Goal: Task Accomplishment & Management: Manage account settings

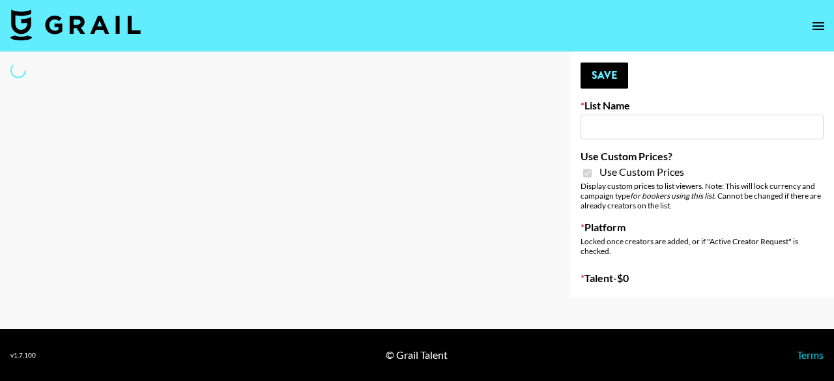
type input "Flimeal + Liveling"
checkbox input "true"
select select "Brand"
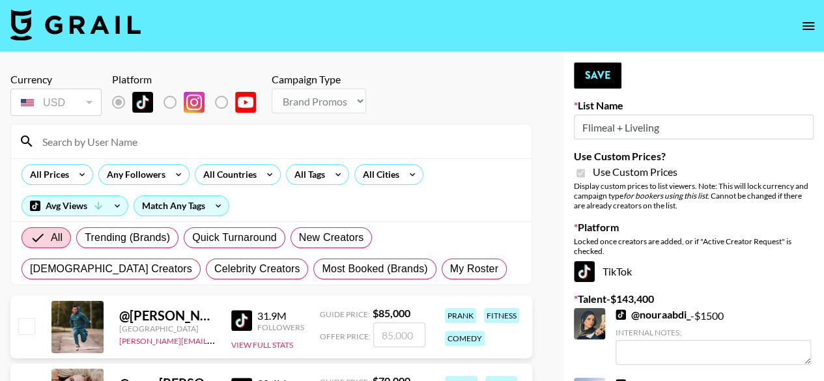
click at [97, 147] on input at bounding box center [279, 141] width 489 height 21
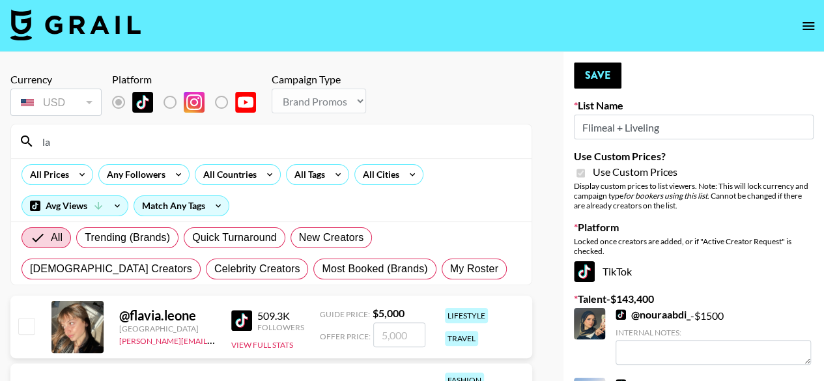
type input "l"
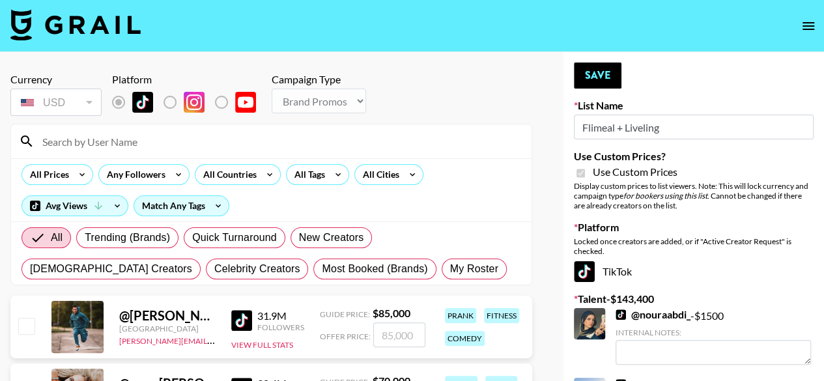
paste input "@_lavidaa"
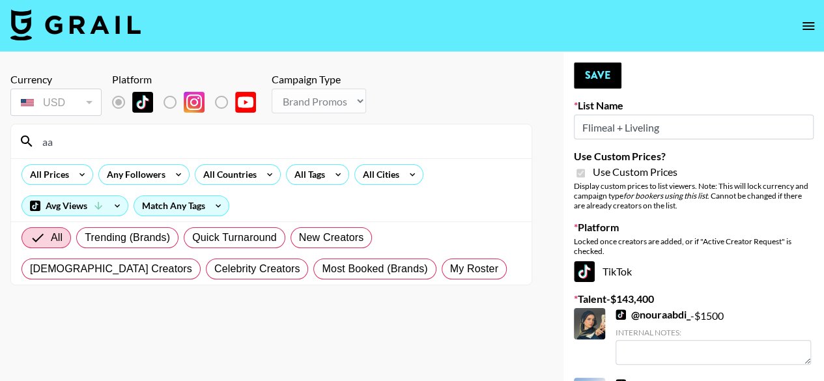
type input "a"
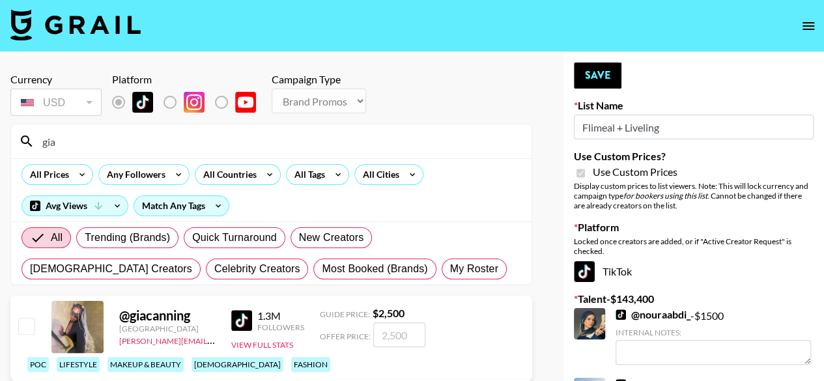
type input "gia"
click at [30, 333] on input "checkbox" at bounding box center [26, 326] width 16 height 16
checkbox input "true"
type input "2500"
click at [599, 85] on button "Save" at bounding box center [598, 76] width 48 height 26
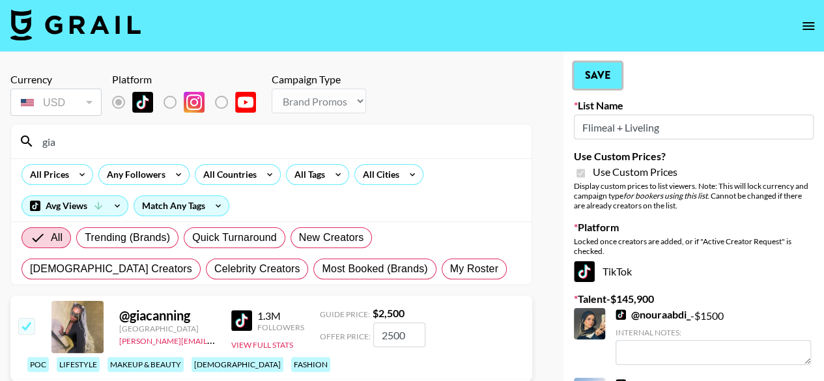
click at [599, 85] on button "Save" at bounding box center [598, 76] width 48 height 26
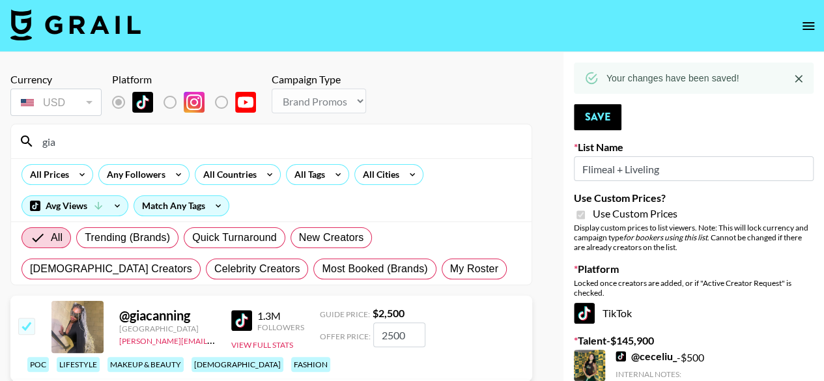
click at [164, 145] on input "gia" at bounding box center [279, 141] width 489 height 21
type input "g"
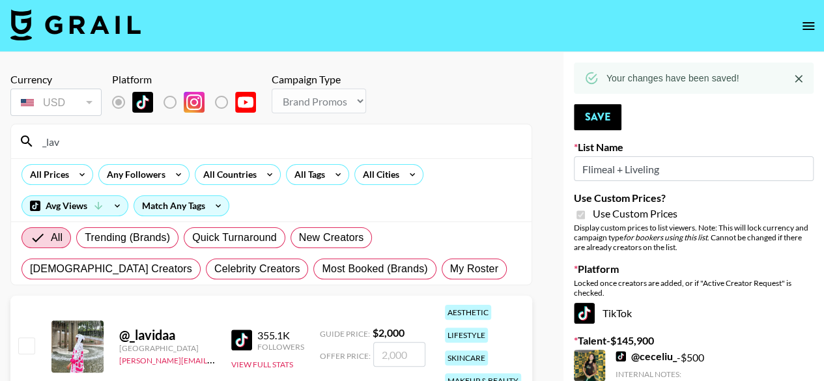
type input "_lav"
click at [31, 347] on input "checkbox" at bounding box center [26, 345] width 16 height 16
checkbox input "true"
type input "2000"
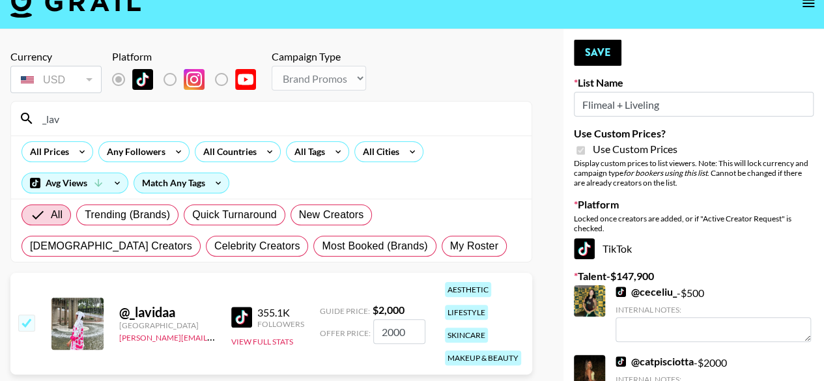
scroll to position [26, 0]
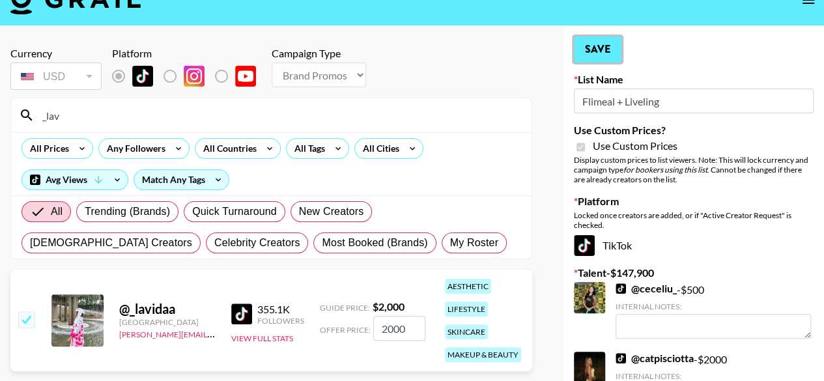
click at [601, 46] on button "Save" at bounding box center [598, 49] width 48 height 26
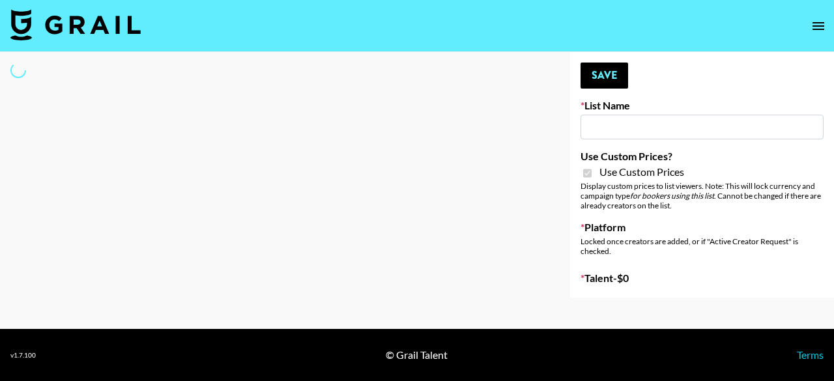
type input "Peppermayo"
checkbox input "true"
select select "Brand"
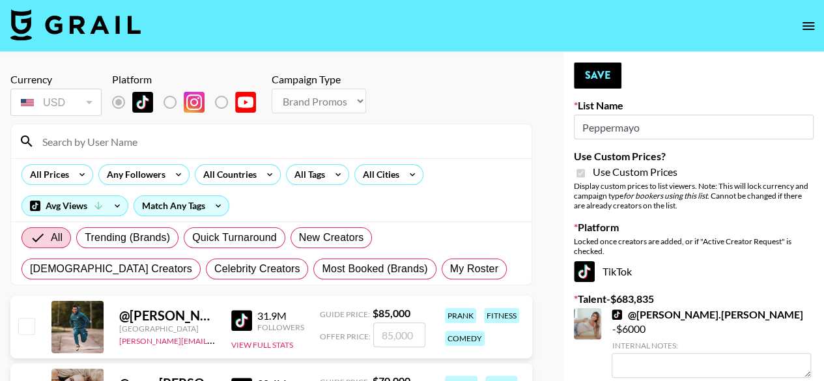
click at [156, 137] on input at bounding box center [279, 141] width 489 height 21
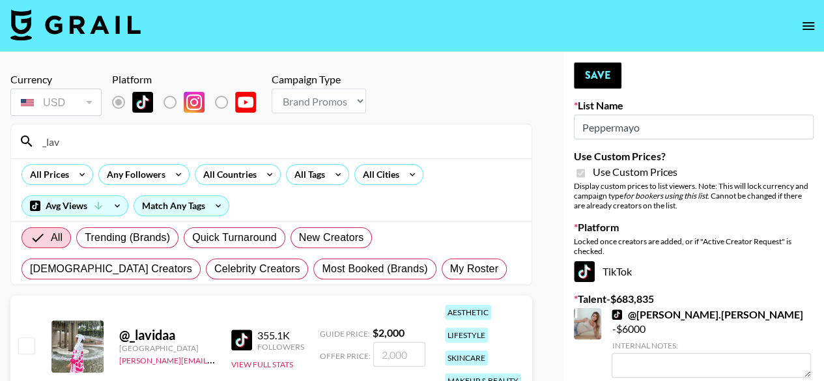
type input "_lav"
click at [27, 344] on input "checkbox" at bounding box center [26, 345] width 16 height 16
checkbox input "true"
type input "2000"
click at [602, 72] on button "Save" at bounding box center [598, 76] width 48 height 26
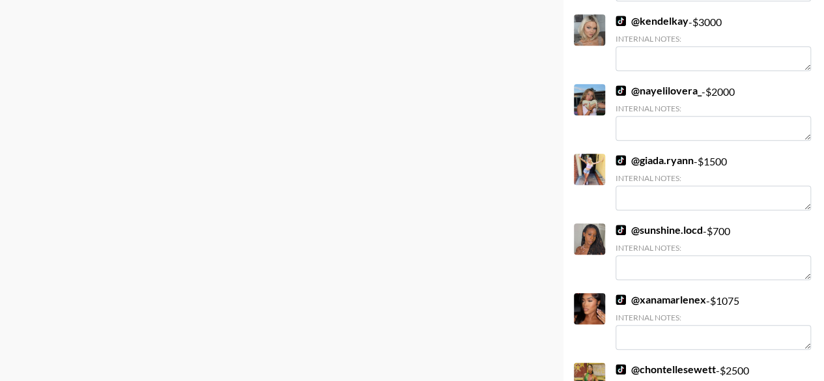
scroll to position [72, 0]
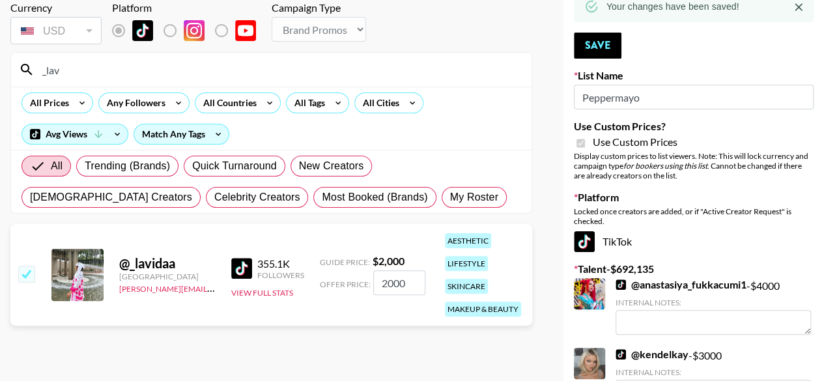
click at [74, 64] on input "_lav" at bounding box center [279, 69] width 489 height 21
type input "_"
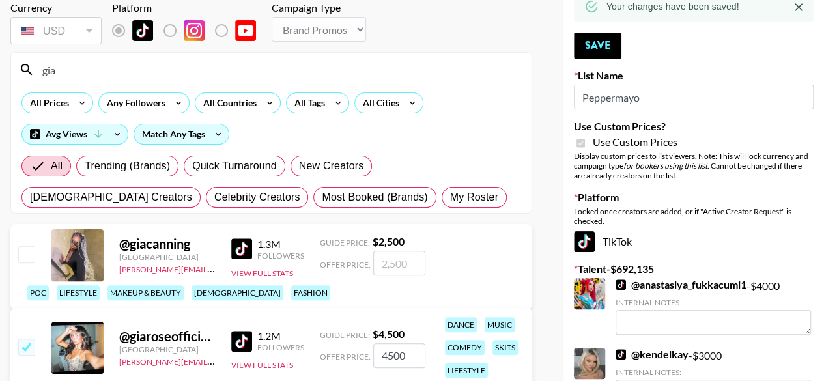
type input "gia"
click at [32, 262] on input "checkbox" at bounding box center [26, 254] width 16 height 16
checkbox input "true"
type input "2500"
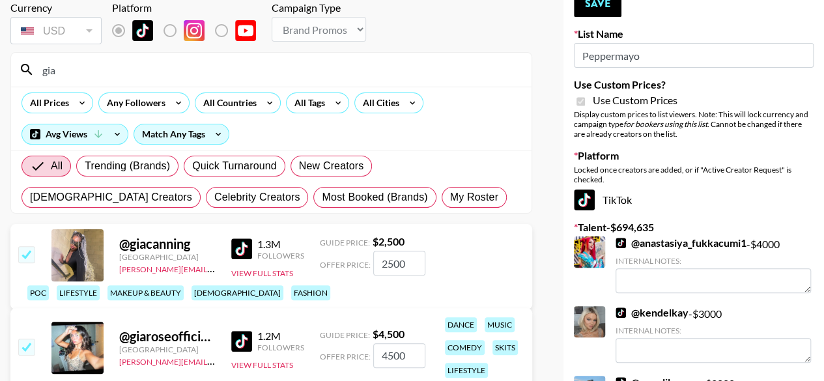
click at [23, 350] on input "checkbox" at bounding box center [26, 347] width 16 height 16
checkbox input "false"
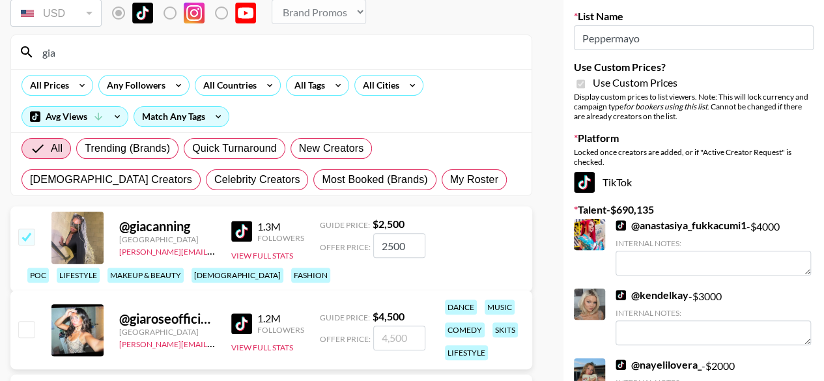
scroll to position [0, 0]
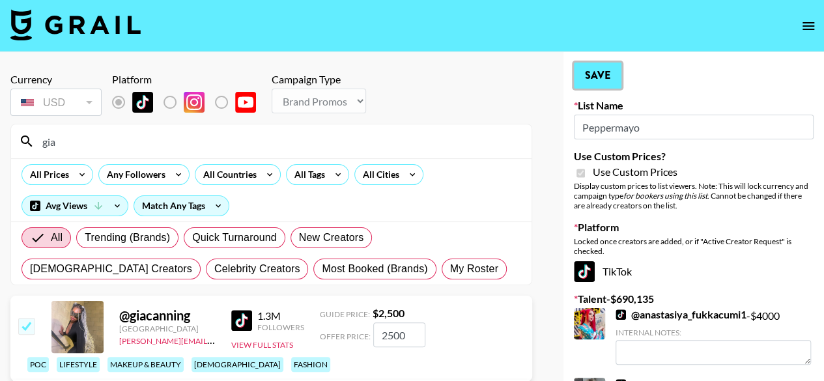
click at [602, 76] on button "Save" at bounding box center [598, 76] width 48 height 26
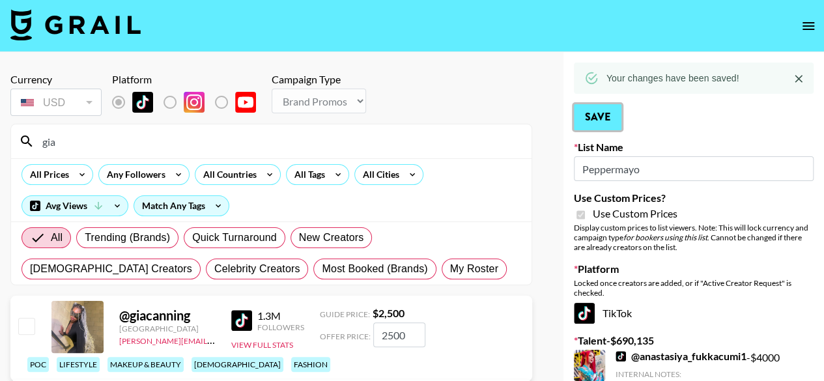
checkbox input "true"
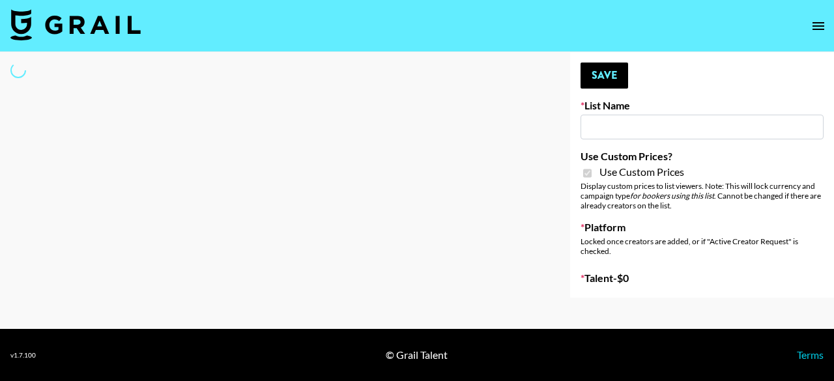
type input "Whipped US"
checkbox input "true"
select select "Brand"
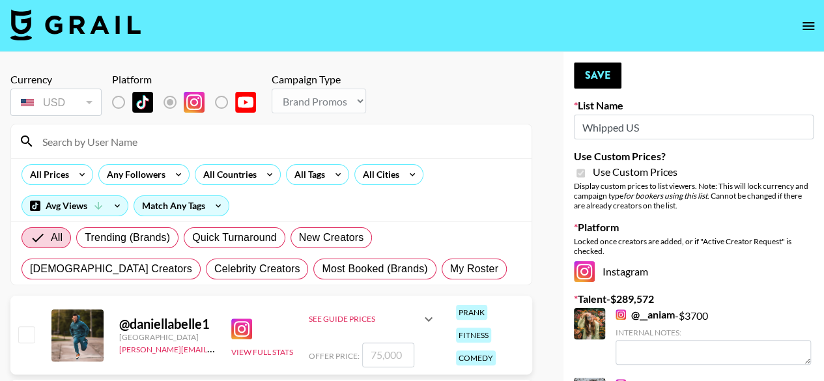
click at [237, 145] on input at bounding box center [279, 141] width 489 height 21
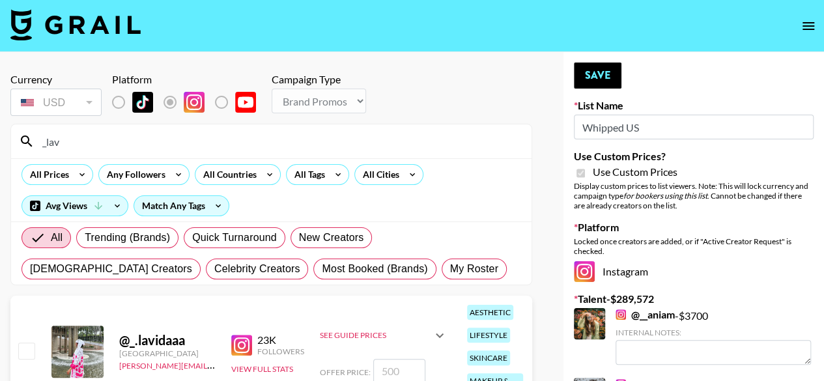
type input "_lav"
click at [30, 349] on input "checkbox" at bounding box center [26, 351] width 16 height 16
checkbox input "true"
type input "500"
click at [597, 79] on button "Save" at bounding box center [598, 76] width 48 height 26
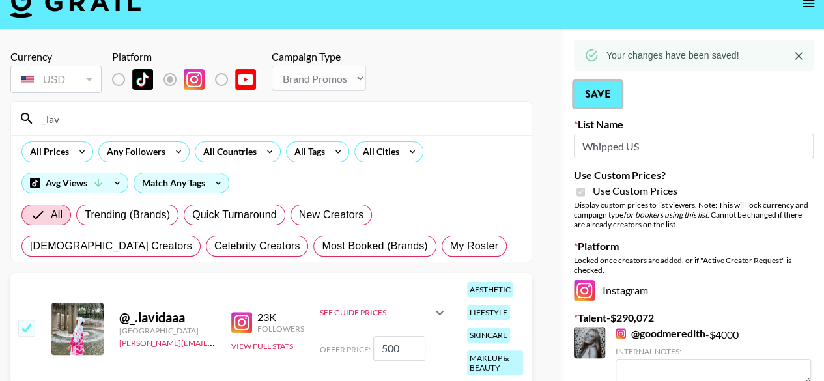
scroll to position [35, 0]
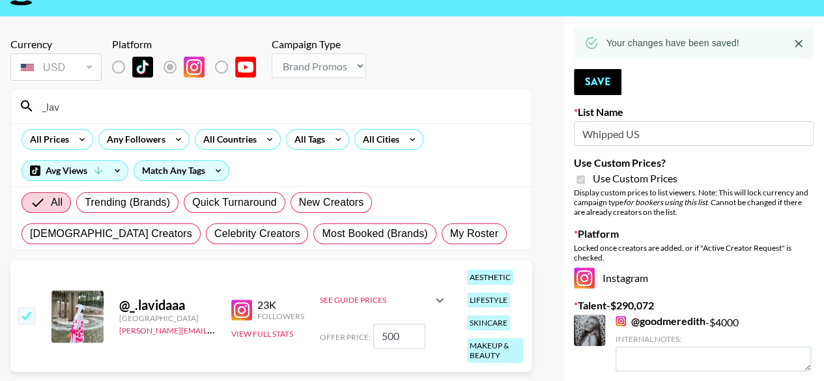
click at [436, 298] on icon at bounding box center [440, 300] width 8 height 5
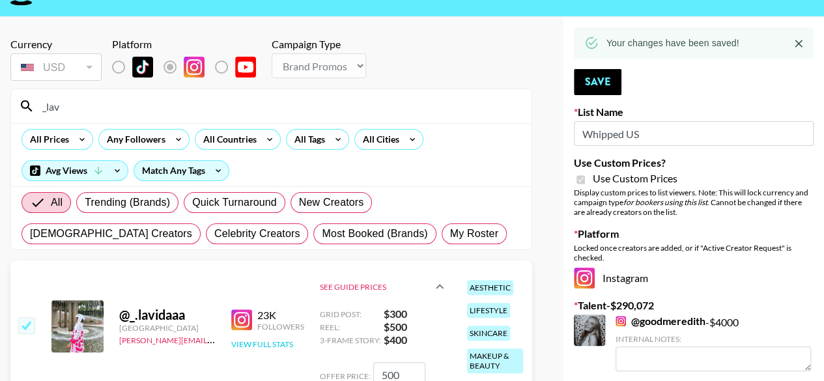
click at [287, 347] on button "View Full Stats" at bounding box center [262, 344] width 62 height 10
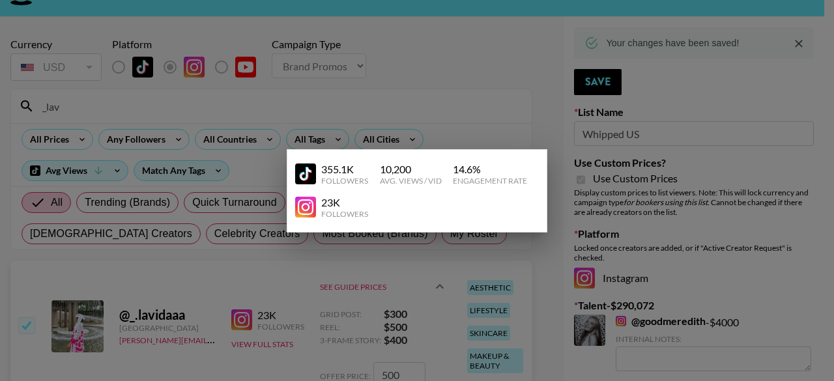
click at [304, 341] on div at bounding box center [417, 190] width 834 height 381
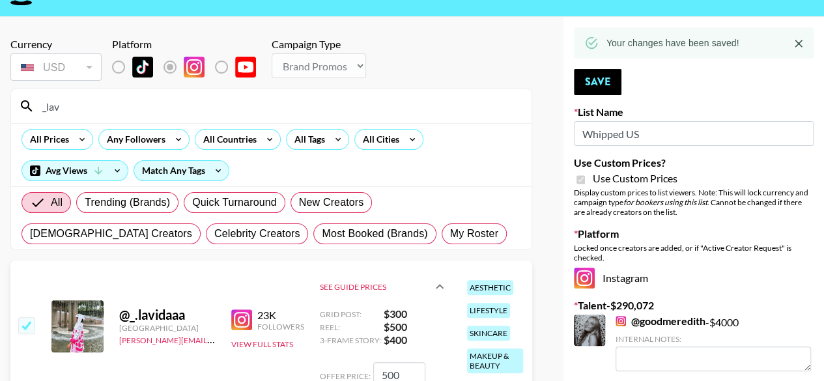
click at [85, 107] on input "_lav" at bounding box center [279, 106] width 489 height 21
type input "_"
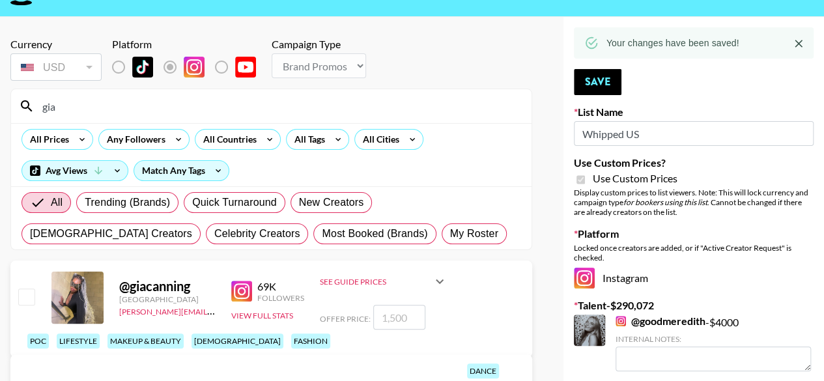
type input "gia"
click at [369, 287] on div "See Guide Prices" at bounding box center [376, 282] width 112 height 10
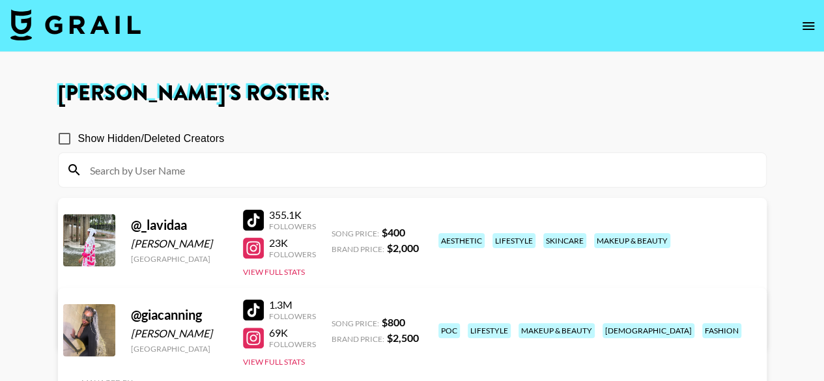
drag, startPoint x: 443, startPoint y: 227, endPoint x: 563, endPoint y: 257, distance: 123.5
click at [563, 252] on div "aesthetic lifestyle skincare makeup & beauty" at bounding box center [593, 240] width 319 height 23
copy div "aesthetic lifestyle skincare makeup & beauty"
click at [283, 272] on button "View Full Stats" at bounding box center [274, 272] width 62 height 10
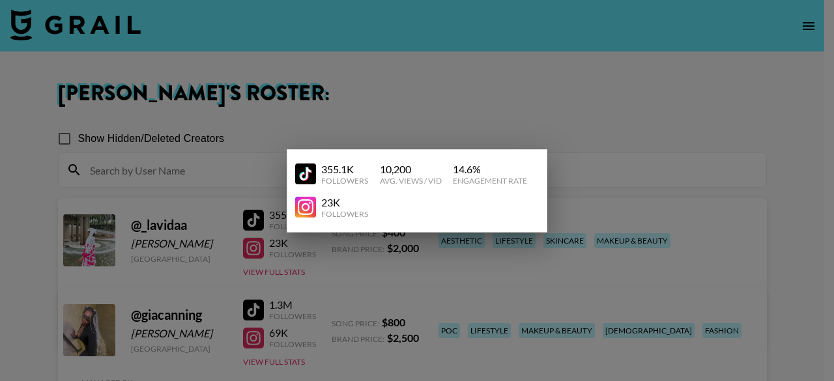
click at [572, 159] on div at bounding box center [417, 190] width 834 height 381
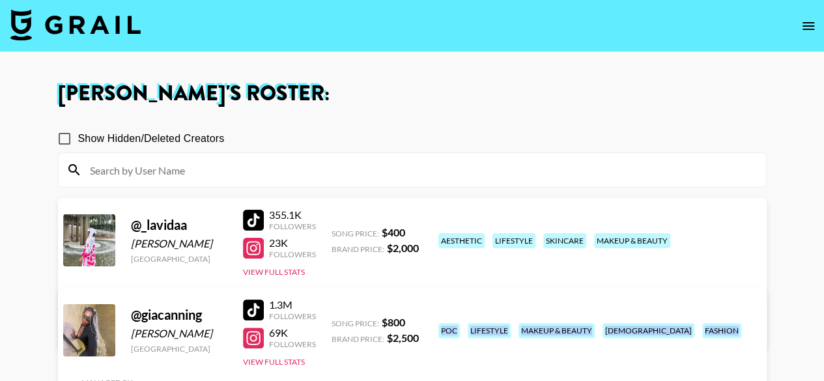
drag, startPoint x: 438, startPoint y: 312, endPoint x: 546, endPoint y: 358, distance: 117.9
click at [546, 342] on div "poc lifestyle makeup & beauty lgbtq+ fashion" at bounding box center [593, 330] width 319 height 23
copy div "poc lifestyle makeup & beauty lgbtq+ fashion"
click at [276, 359] on button "View Full Stats" at bounding box center [274, 362] width 62 height 10
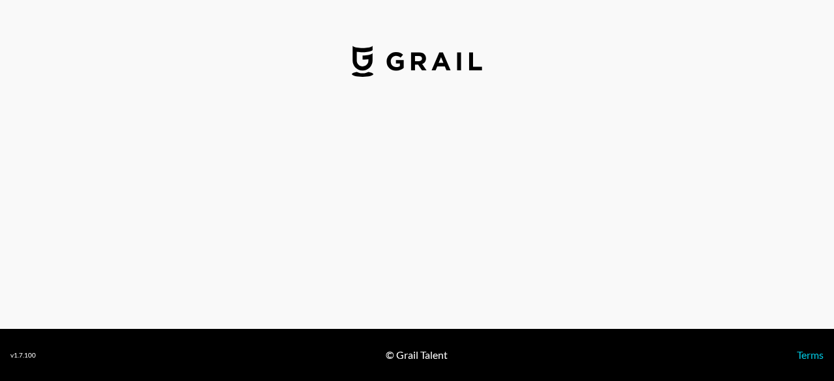
select select "USD"
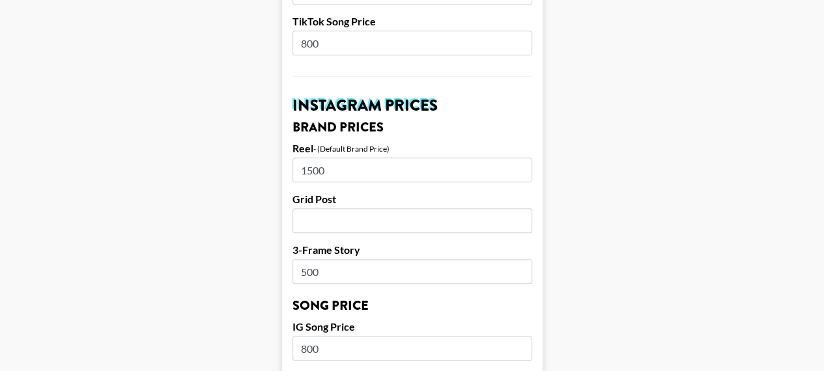
scroll to position [608, 0]
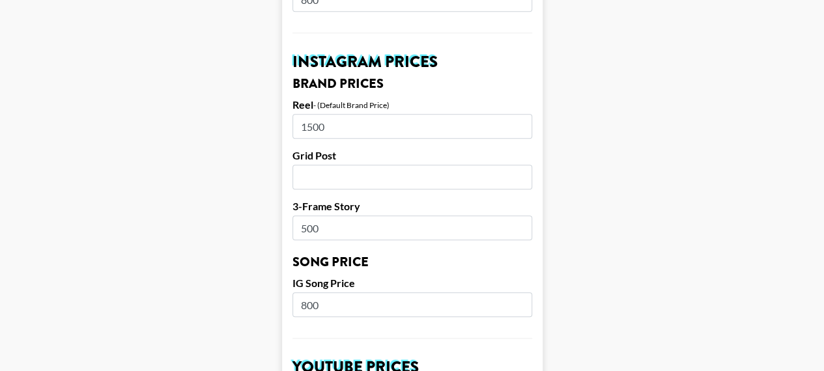
click at [357, 114] on input "1500" at bounding box center [412, 126] width 240 height 25
type input "1"
type input "2000"
click at [350, 165] on input "number" at bounding box center [412, 177] width 240 height 25
type input "1"
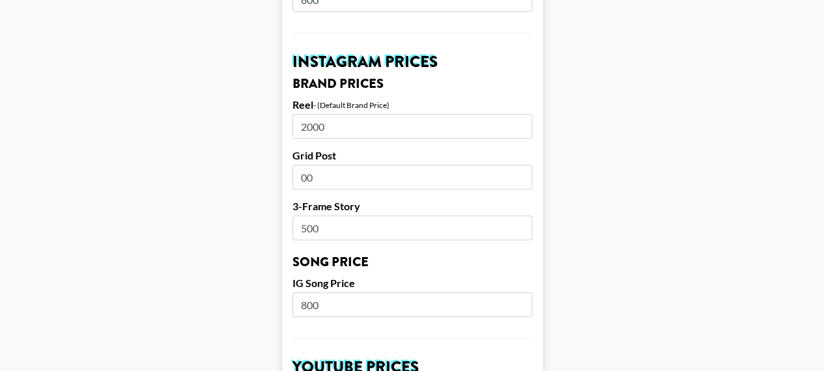
type input "0"
type input "1000"
click at [361, 216] on input "500" at bounding box center [412, 228] width 240 height 25
type input "5"
type input "1000"
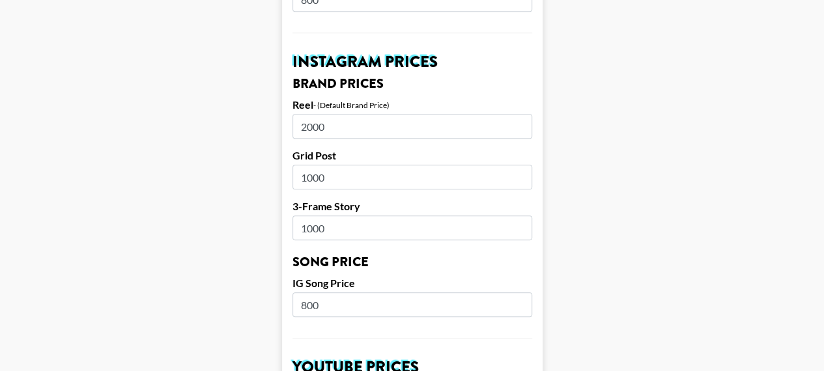
click at [348, 292] on input "800" at bounding box center [412, 304] width 240 height 25
type input "8"
type input "1000"
click at [354, 216] on input "1000" at bounding box center [412, 228] width 240 height 25
type input "1500"
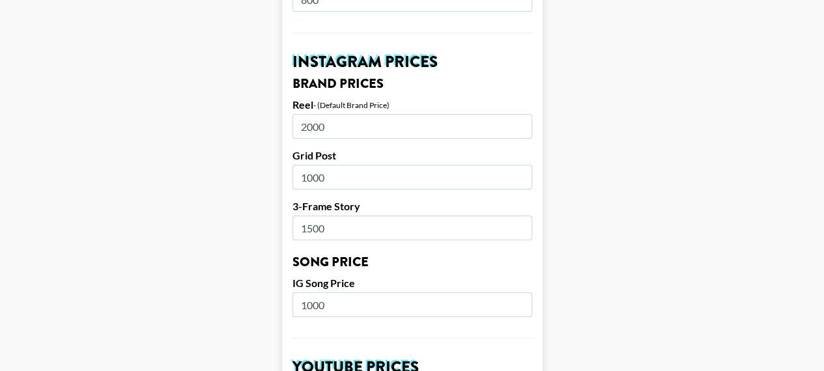
click at [339, 115] on input "2000" at bounding box center [412, 126] width 240 height 25
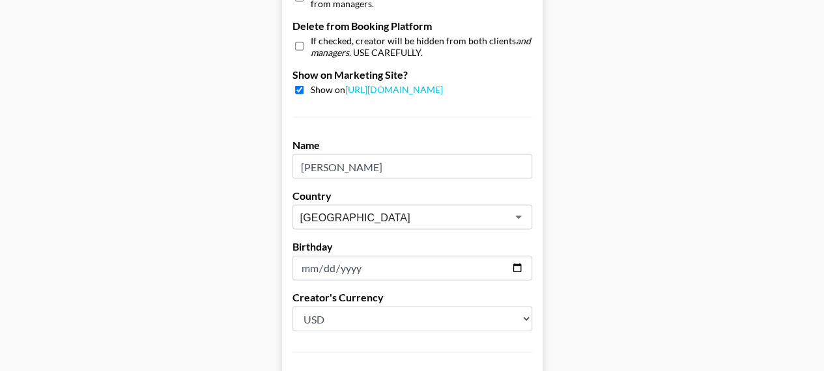
scroll to position [1394, 0]
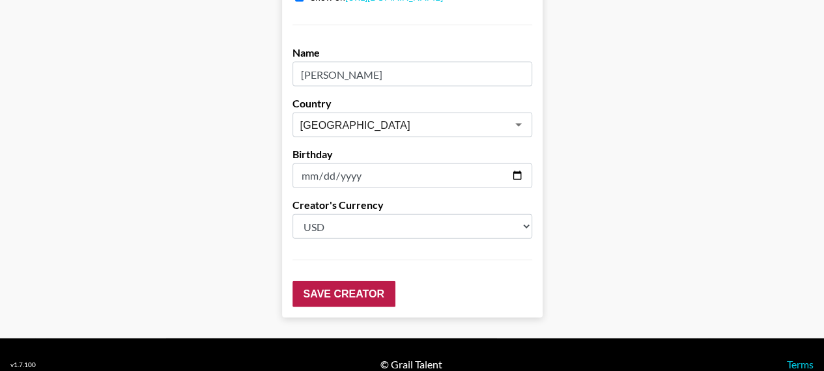
type input "2500"
click at [316, 281] on input "Save Creator" at bounding box center [343, 294] width 103 height 26
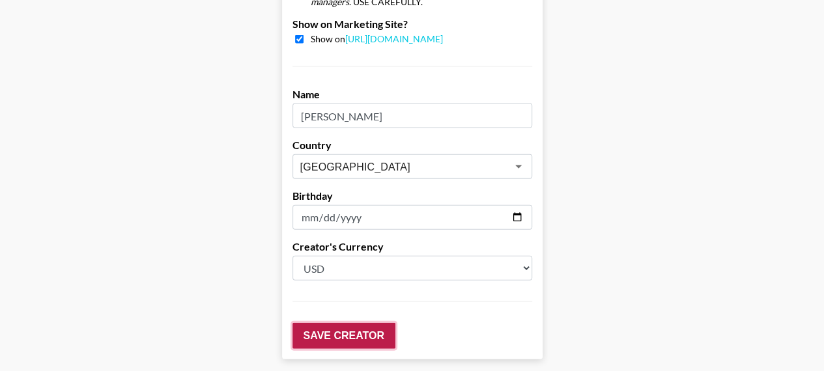
scroll to position [1436, 0]
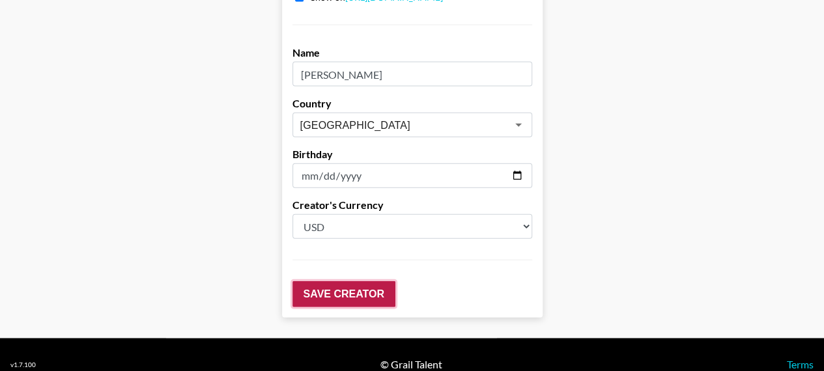
click at [316, 281] on input "Save Creator" at bounding box center [343, 294] width 103 height 26
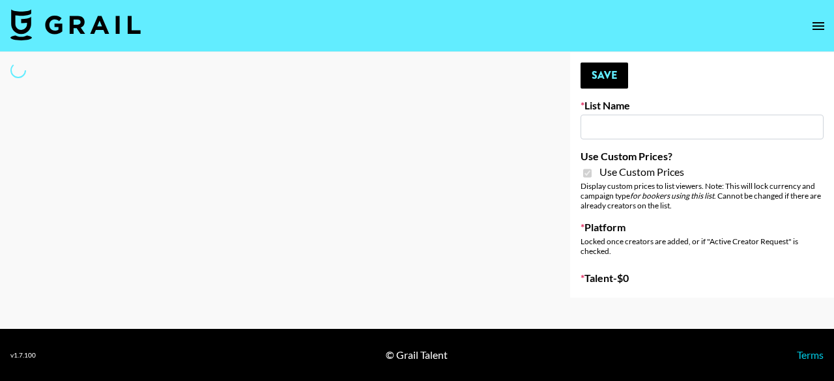
type input "Whipped US"
checkbox input "true"
select select "Brand"
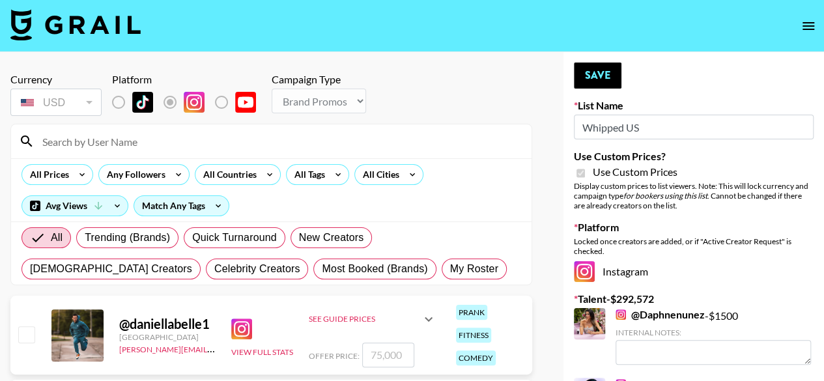
click at [96, 147] on input at bounding box center [279, 141] width 489 height 21
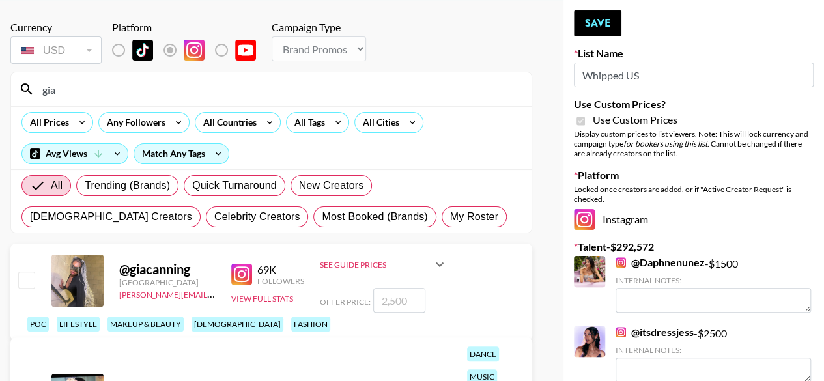
scroll to position [86, 0]
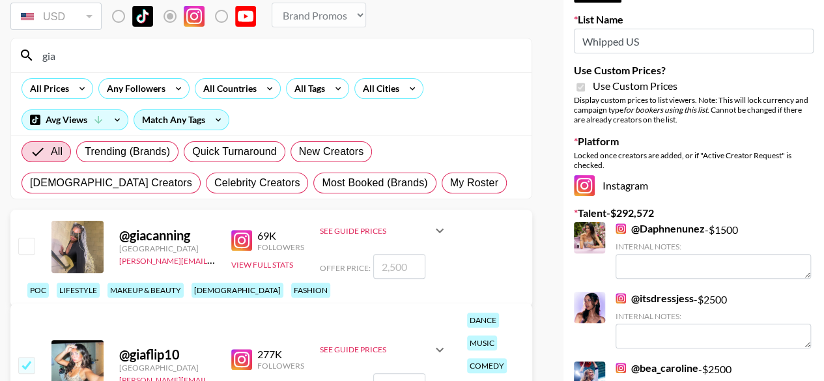
type input "gia"
click at [354, 236] on div "See Guide Prices" at bounding box center [376, 231] width 112 height 10
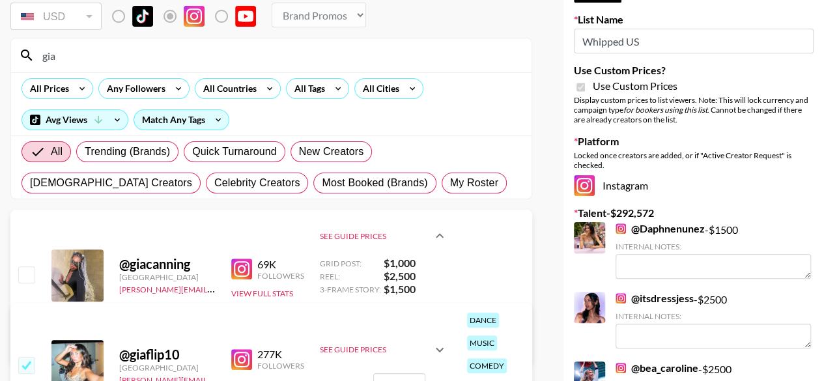
click at [24, 274] on input "checkbox" at bounding box center [26, 274] width 16 height 16
checkbox input "true"
type input "2500"
click at [31, 360] on input "checkbox" at bounding box center [26, 365] width 16 height 16
checkbox input "false"
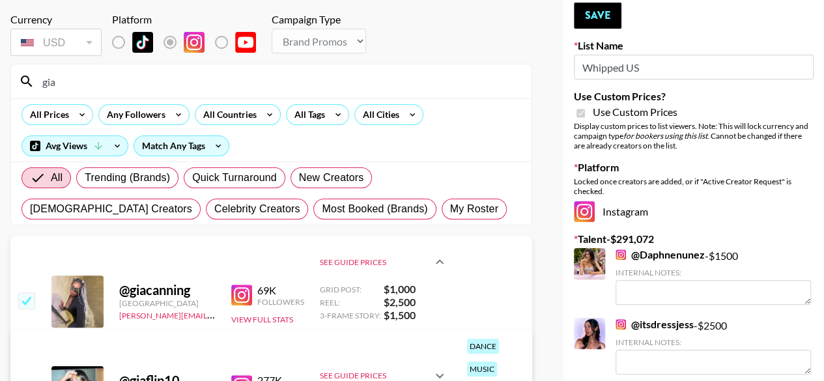
scroll to position [0, 0]
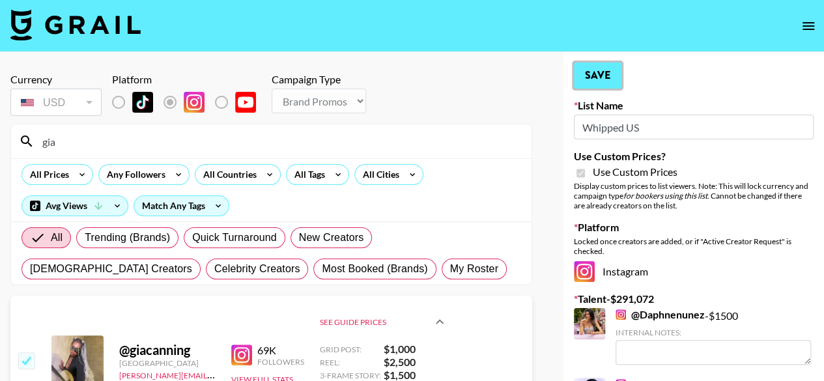
click at [593, 76] on button "Save" at bounding box center [598, 76] width 48 height 26
checkbox input "true"
